Goal: Task Accomplishment & Management: Complete application form

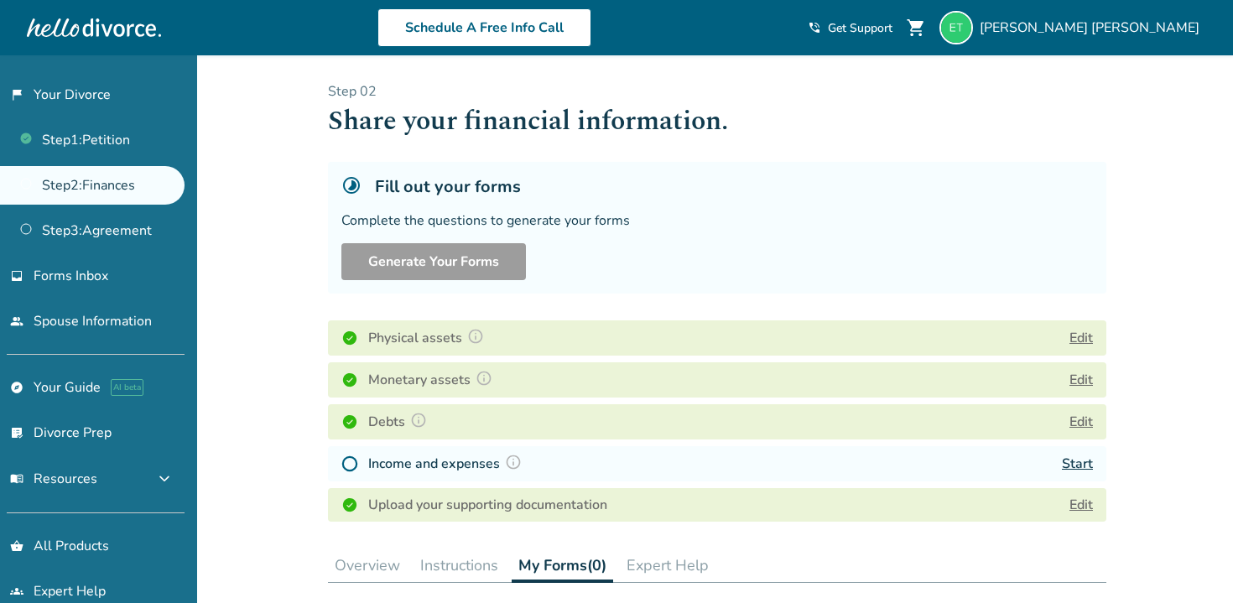
click at [1078, 456] on link "Start" at bounding box center [1077, 464] width 31 height 18
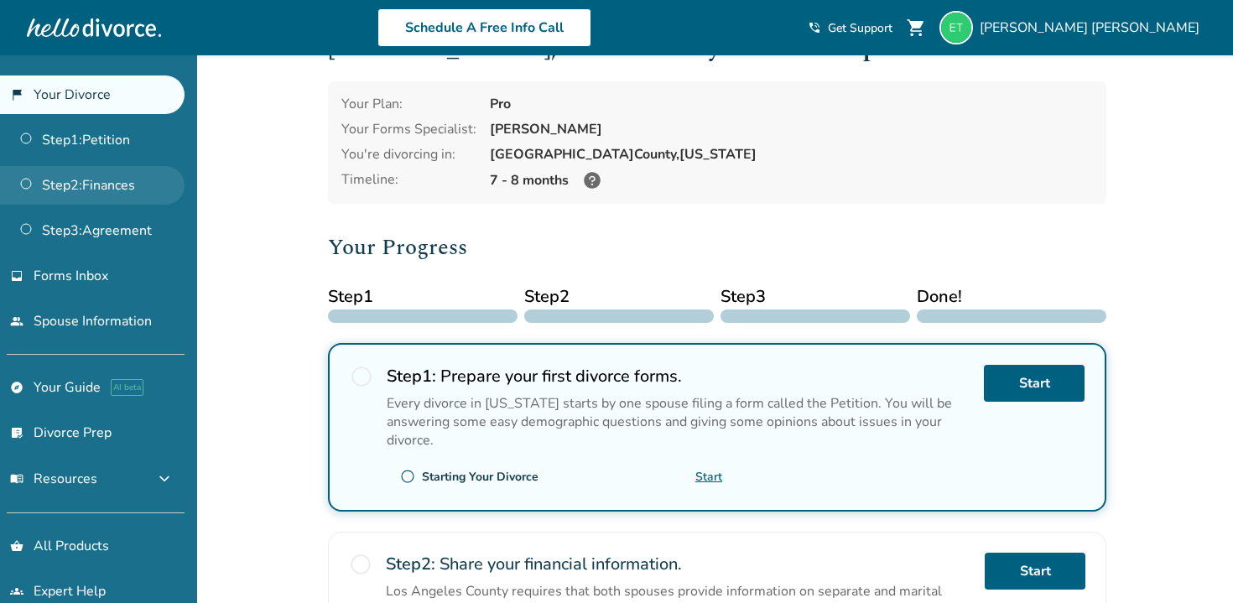
click at [102, 189] on link "Step 2 : Finances" at bounding box center [92, 185] width 185 height 39
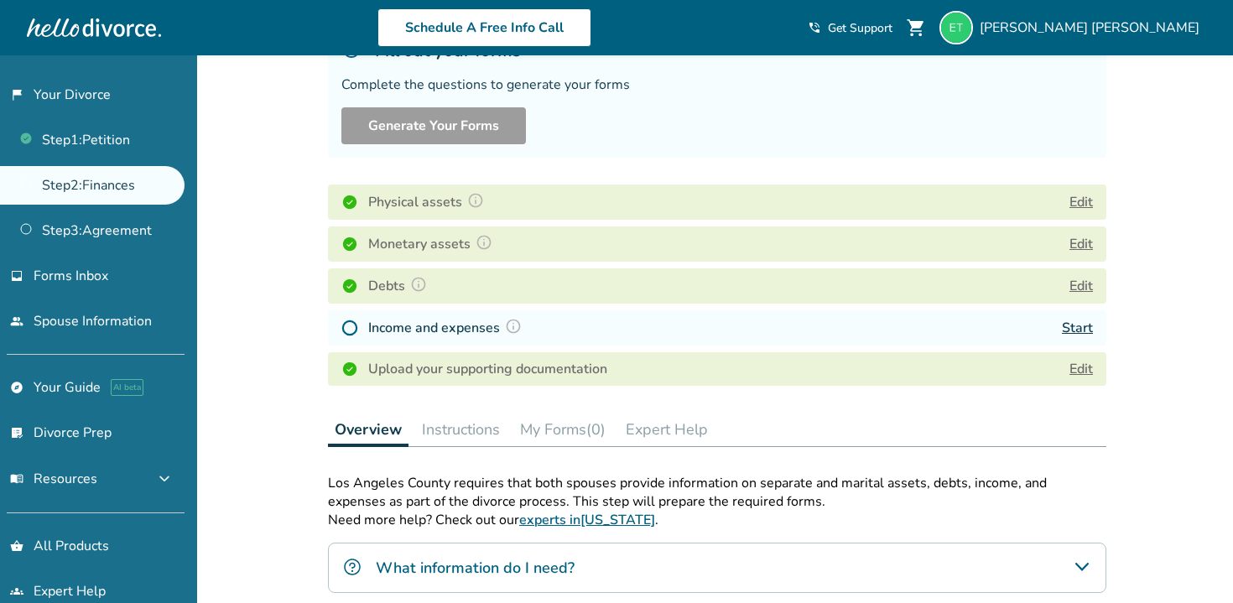
scroll to position [138, 0]
click at [1076, 326] on link "Start" at bounding box center [1077, 326] width 31 height 18
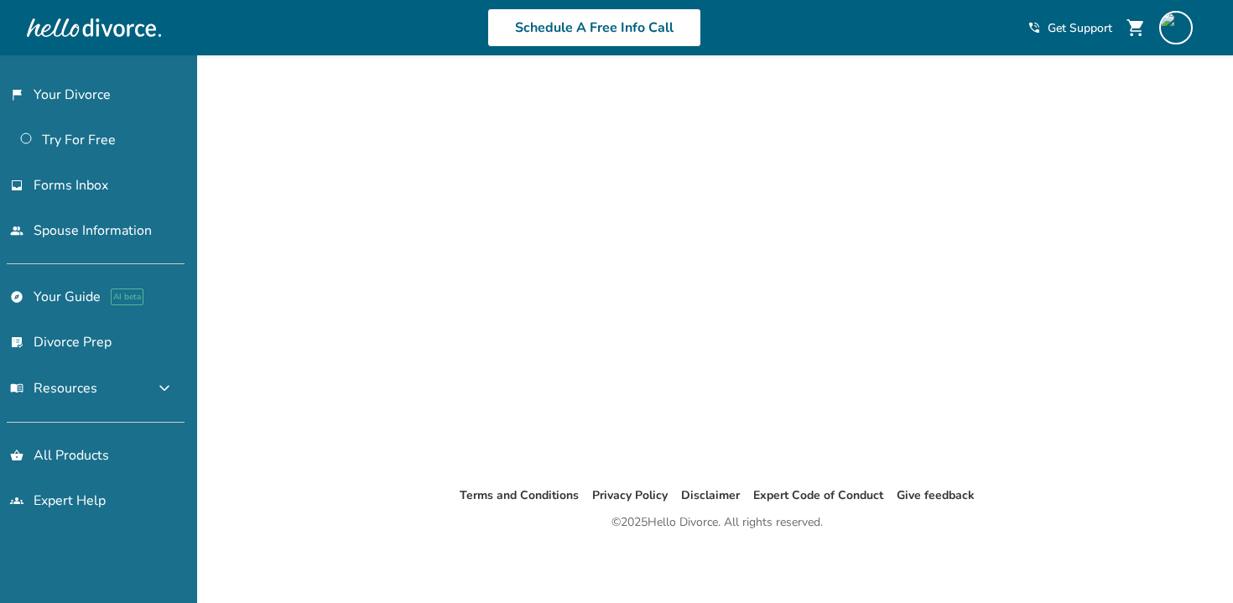
scroll to position [55, 0]
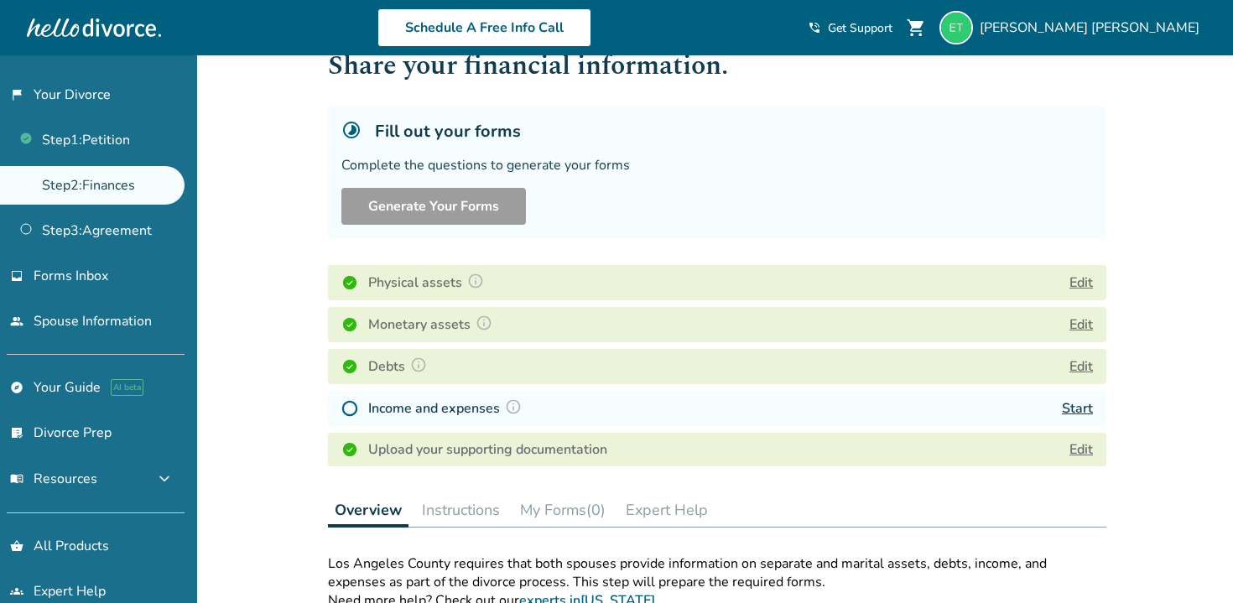
click at [1075, 404] on link "Start" at bounding box center [1077, 408] width 31 height 18
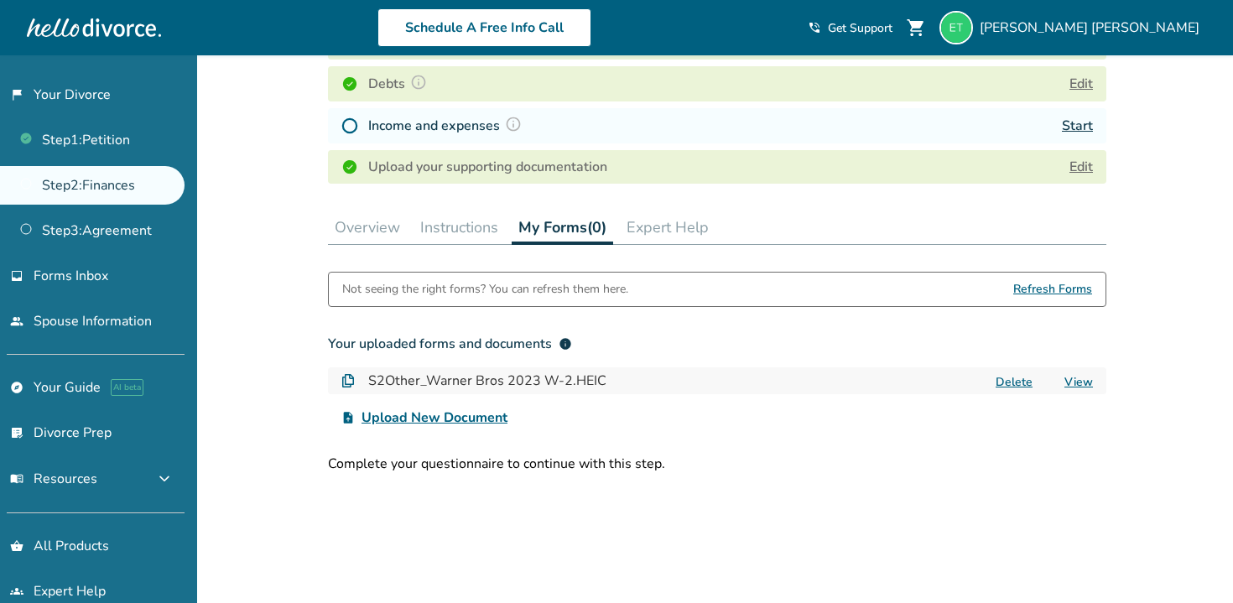
scroll to position [341, 0]
